Goal: Manage account settings

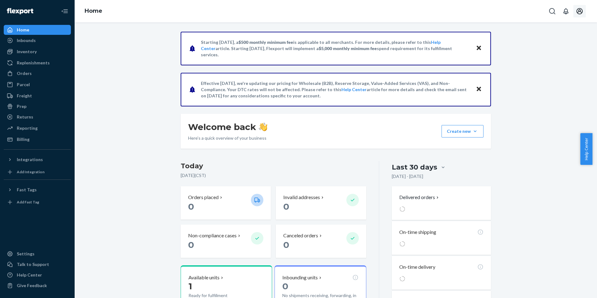
click at [580, 12] on icon "Open account menu" at bounding box center [579, 10] width 7 height 7
click at [573, 31] on span "[EMAIL_ADDRESS][DOMAIN_NAME]" at bounding box center [566, 35] width 38 height 12
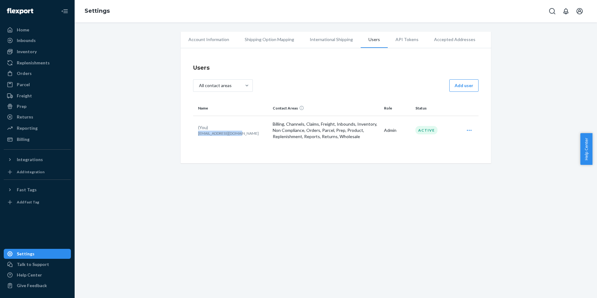
drag, startPoint x: 234, startPoint y: 136, endPoint x: 193, endPoint y: 134, distance: 41.1
click at [193, 134] on td "(You) [EMAIL_ADDRESS][DOMAIN_NAME]" at bounding box center [231, 130] width 77 height 29
copy p "[EMAIL_ADDRESS][DOMAIN_NAME]"
click at [155, 101] on div "Account Information Shipping Option Mapping International Shipping Users API To…" at bounding box center [335, 98] width 513 height 132
click at [23, 29] on div "Home" at bounding box center [23, 30] width 12 height 6
